Goal: Information Seeking & Learning: Learn about a topic

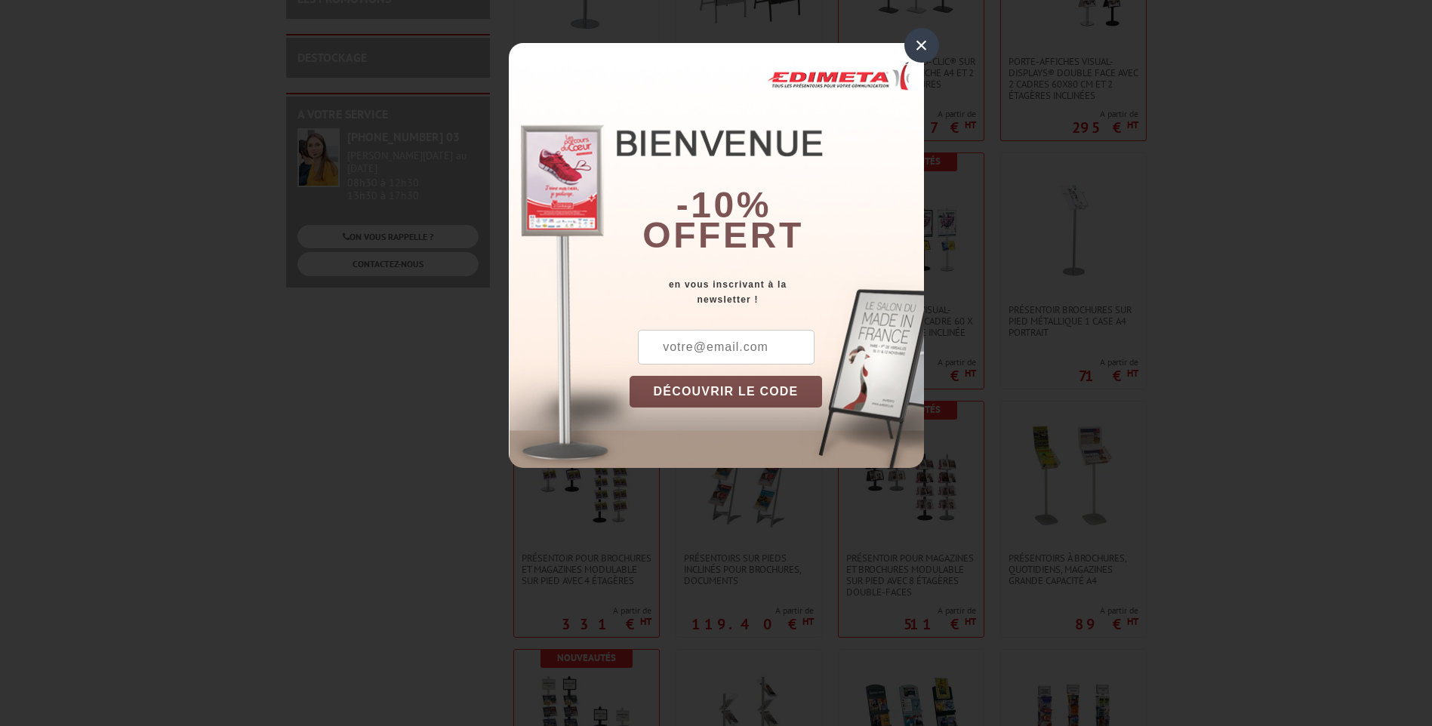
click at [925, 45] on div "×" at bounding box center [922, 45] width 35 height 35
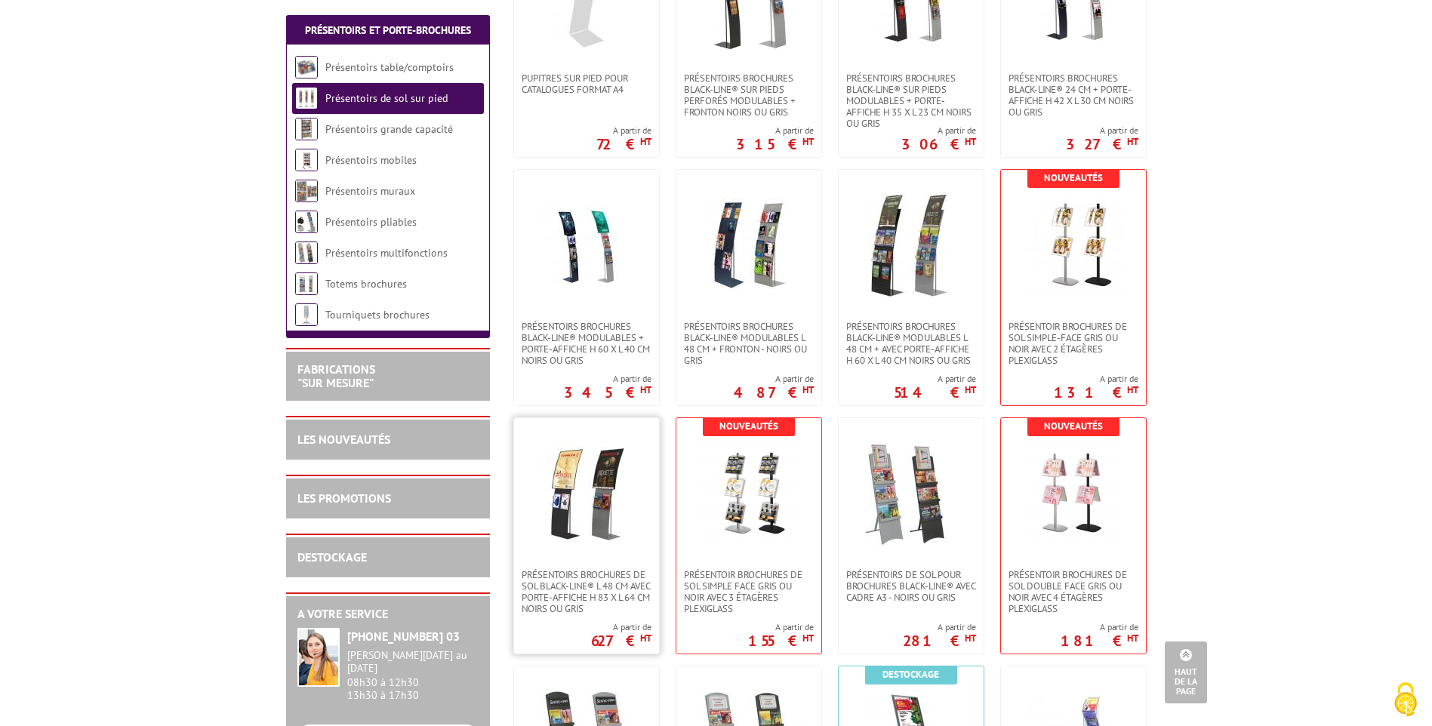
scroll to position [1656, 0]
click at [337, 284] on link "Totems brochures" at bounding box center [366, 284] width 82 height 14
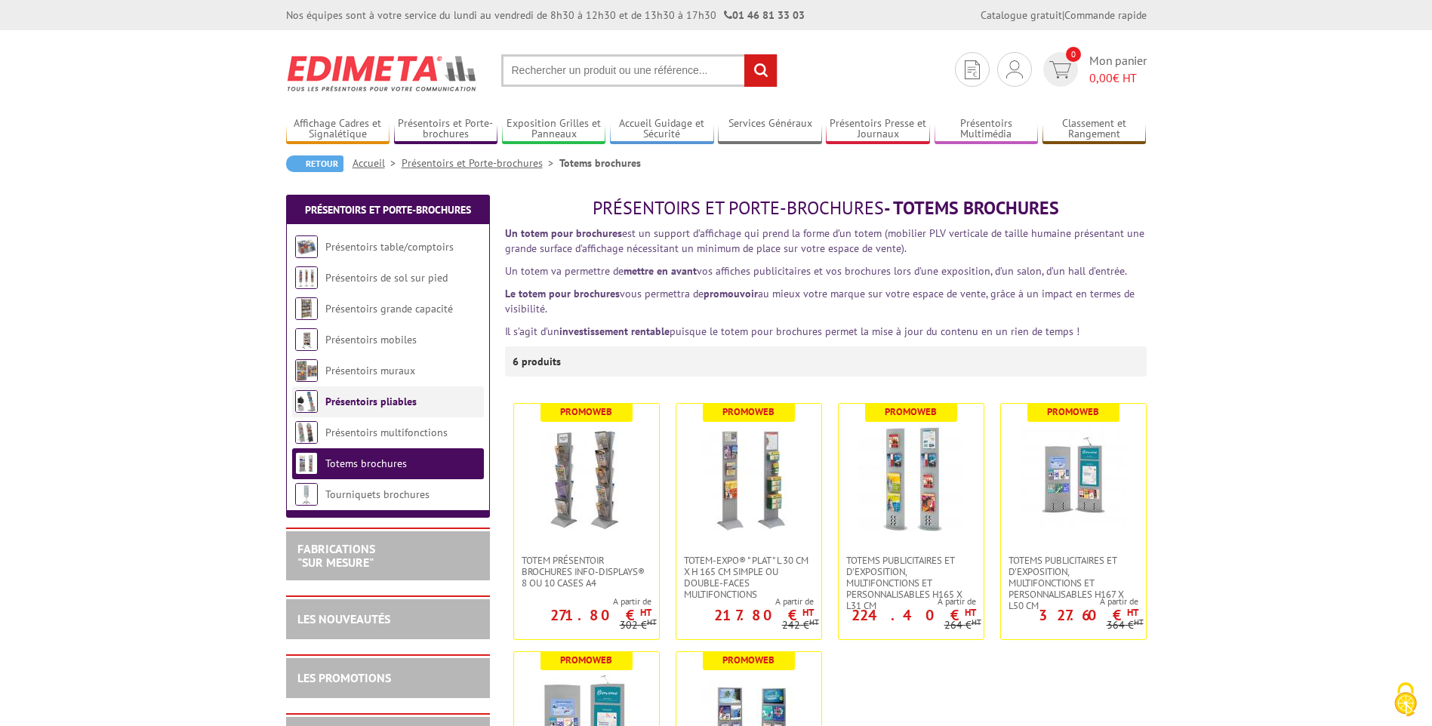
click at [356, 395] on link "Présentoirs pliables" at bounding box center [370, 402] width 91 height 14
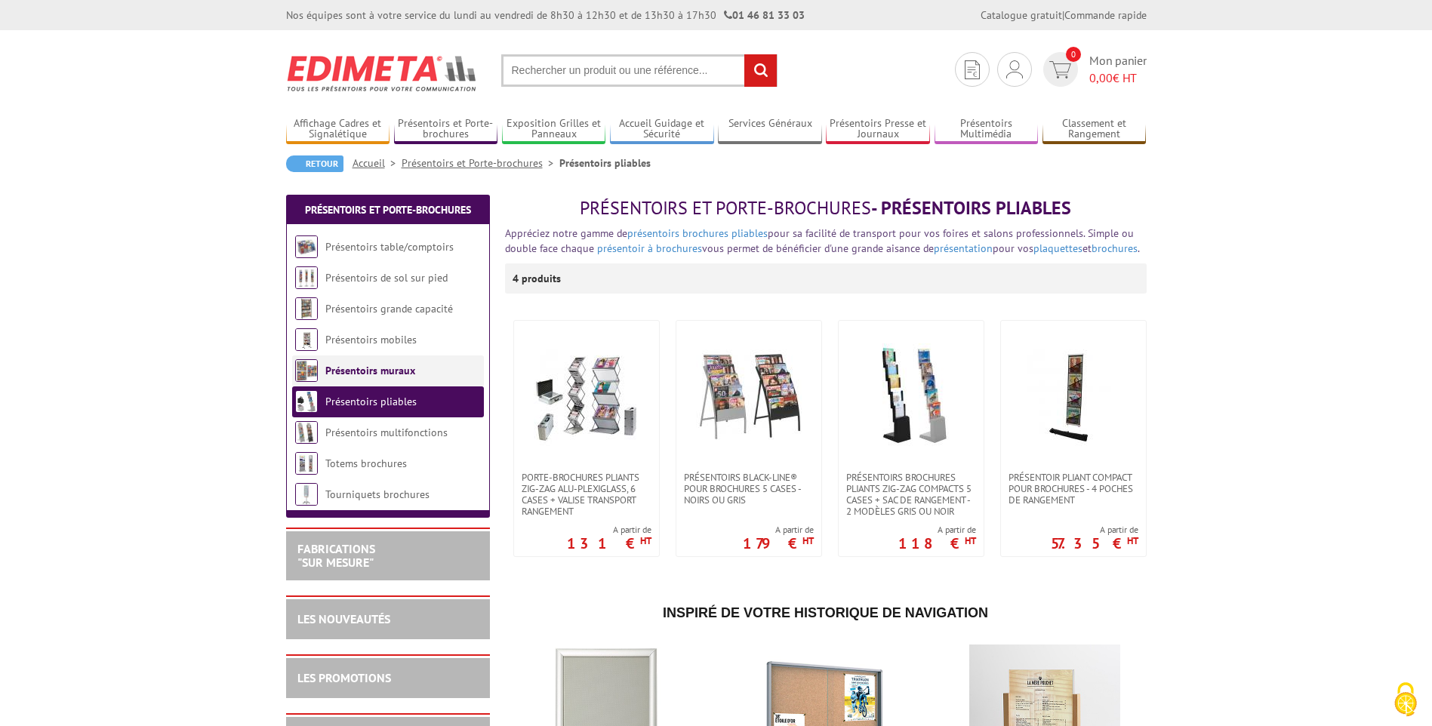
click at [354, 375] on link "Présentoirs muraux" at bounding box center [370, 371] width 90 height 14
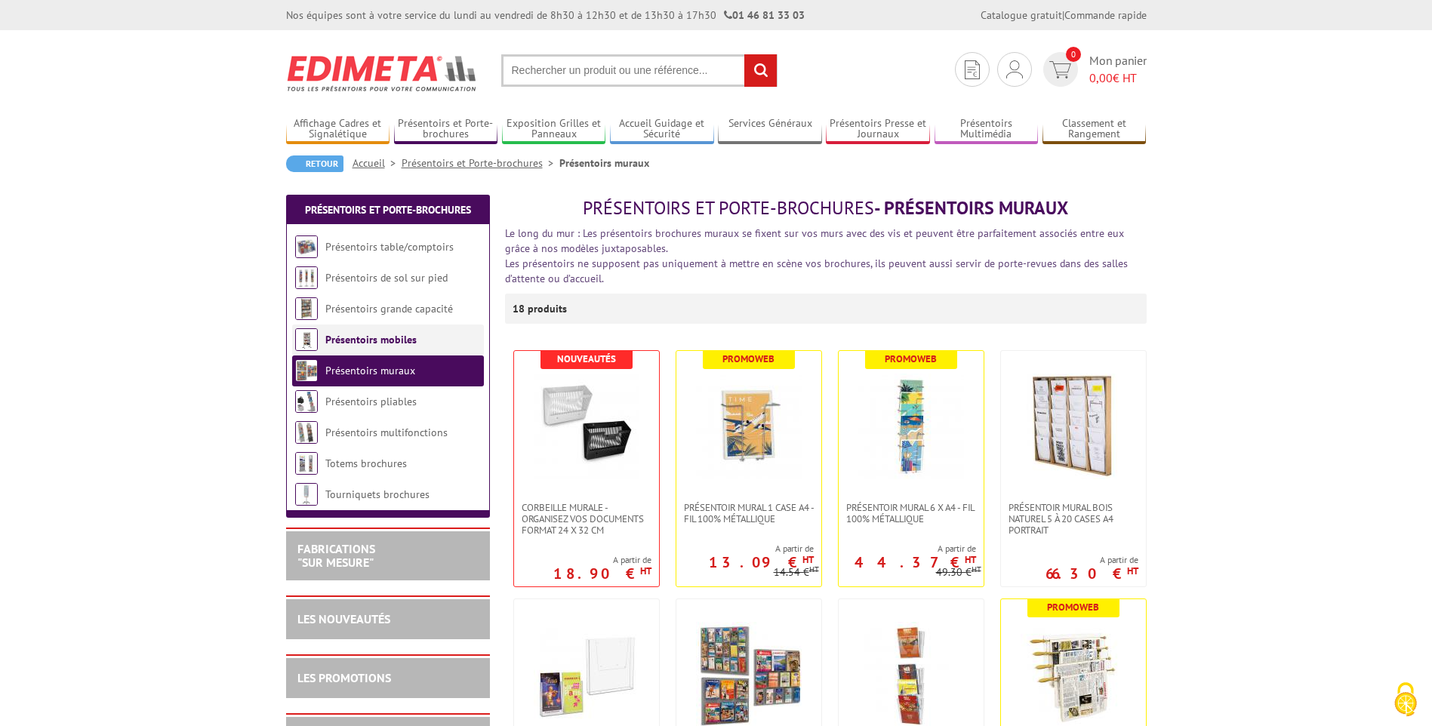
click at [359, 344] on link "Présentoirs mobiles" at bounding box center [370, 340] width 91 height 14
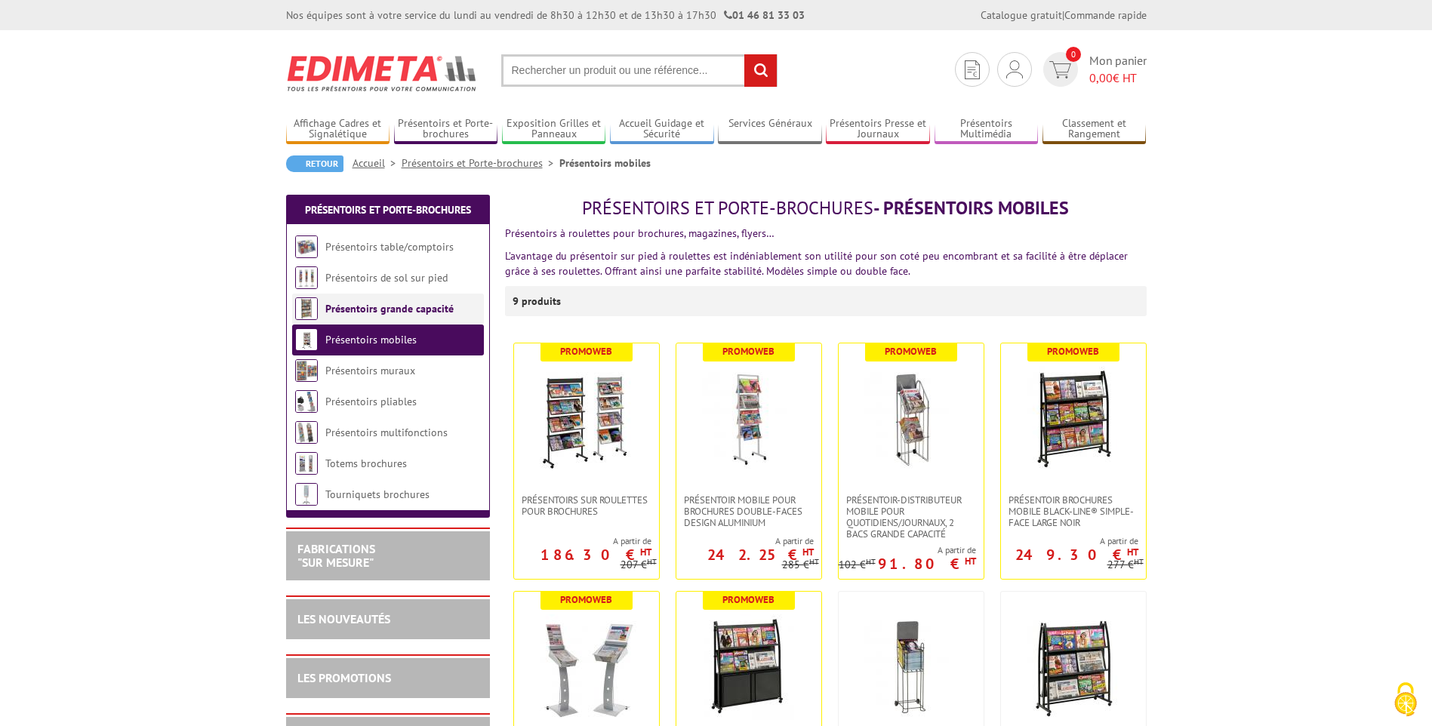
click at [370, 313] on link "Présentoirs grande capacité" at bounding box center [389, 309] width 128 height 14
